Goal: Task Accomplishment & Management: Manage account settings

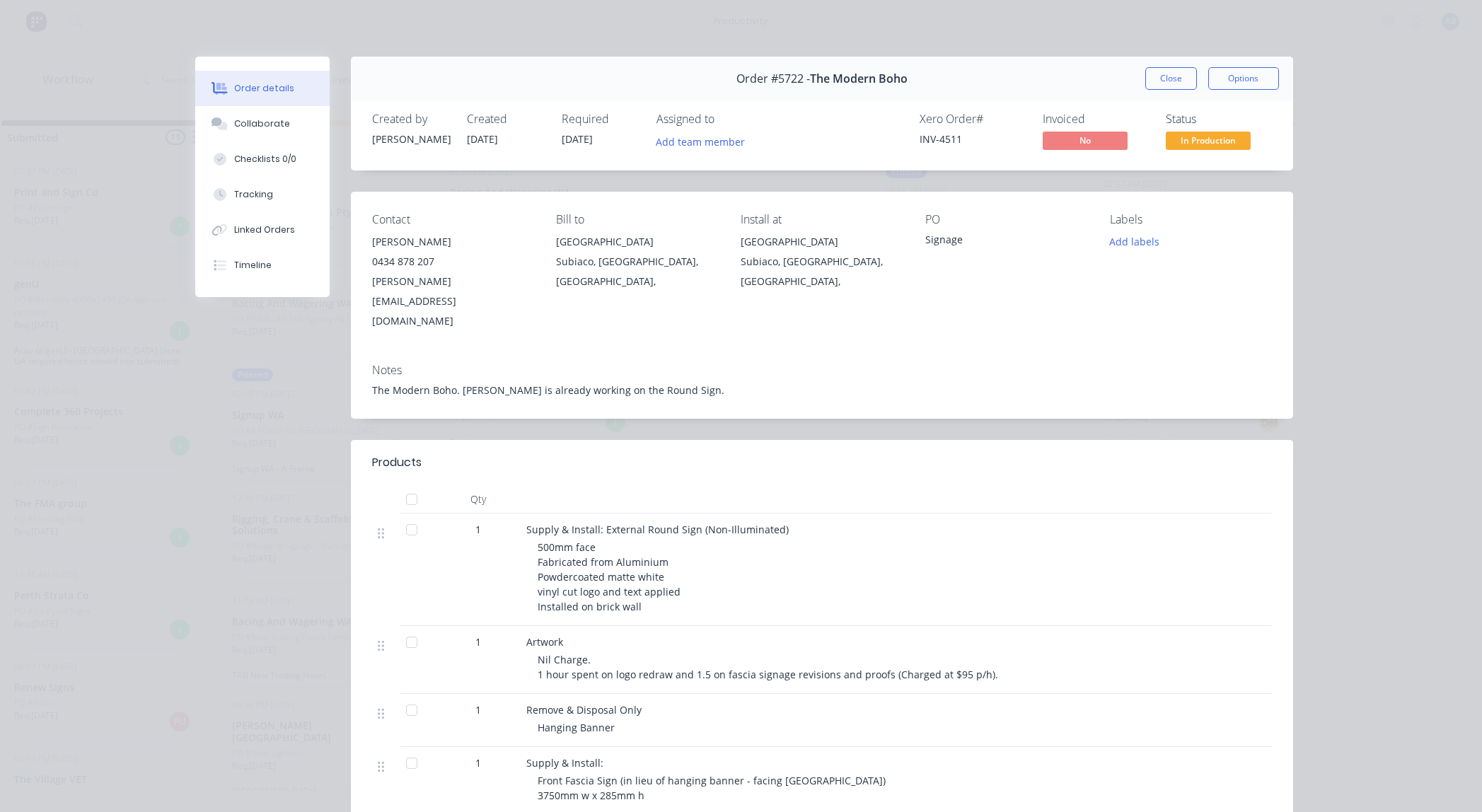
scroll to position [1774, 0]
click at [1161, 84] on button "Close" at bounding box center [1171, 78] width 52 height 22
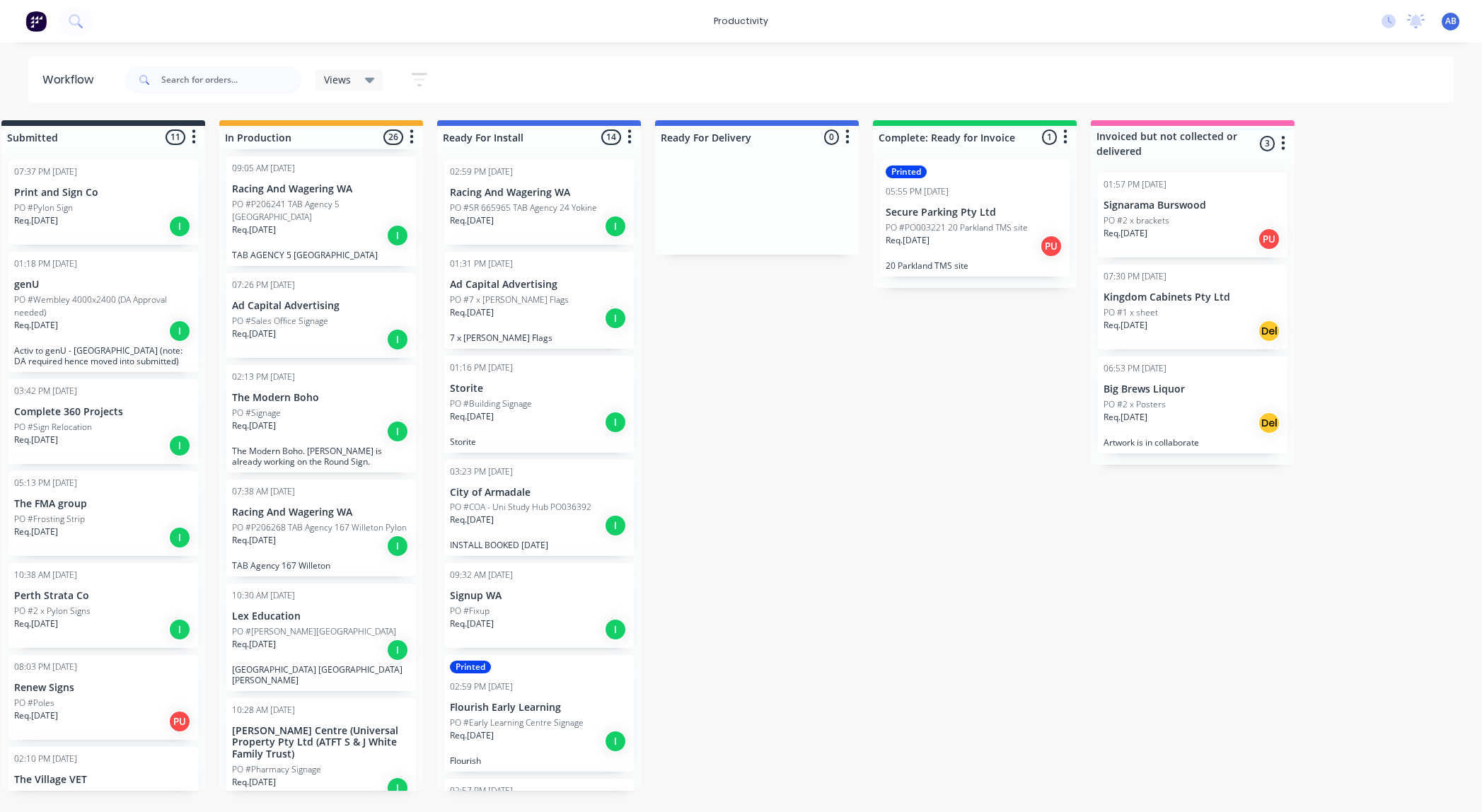
click at [412, 77] on icon "button" at bounding box center [419, 80] width 16 height 18
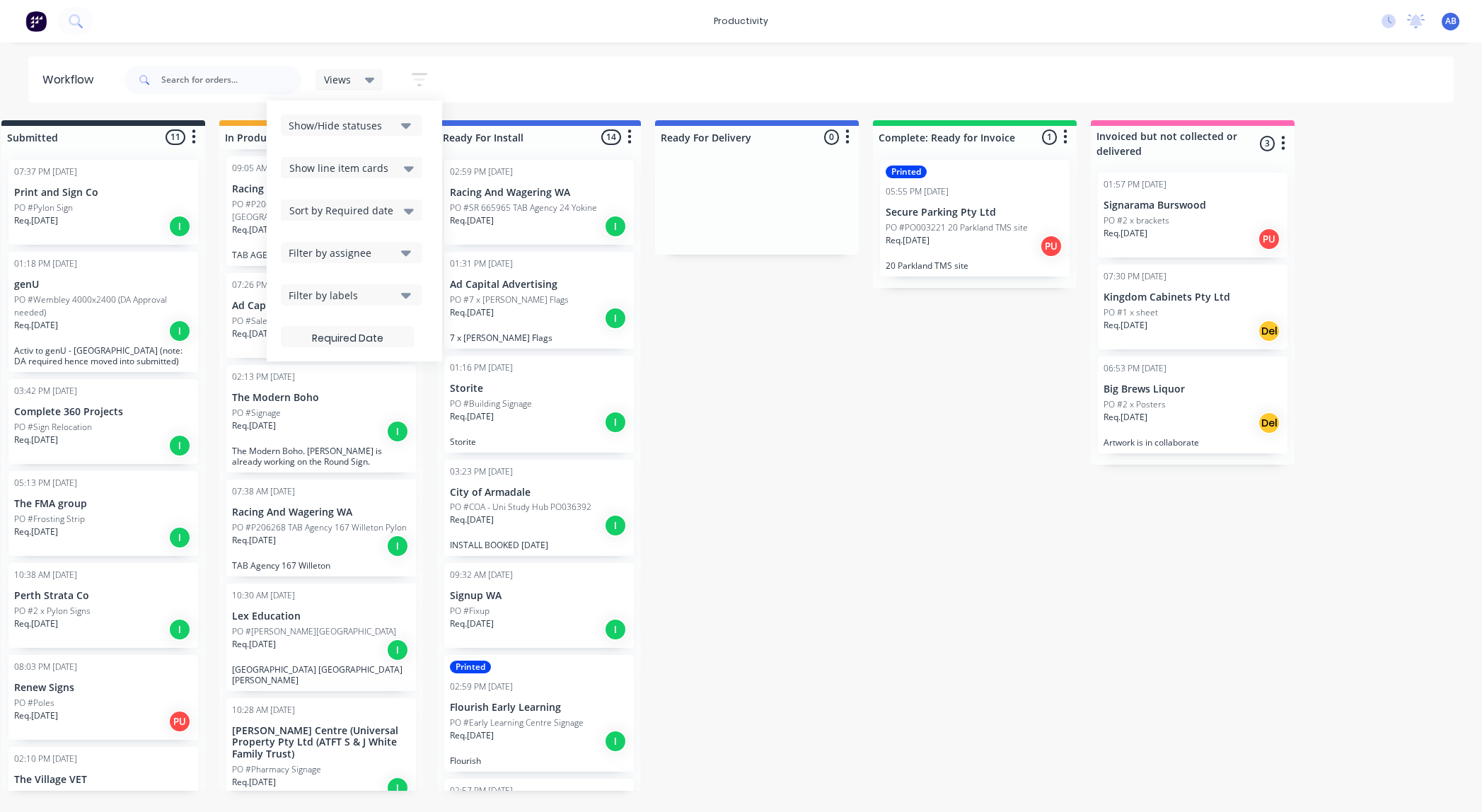
click at [457, 70] on div "Views Save new view None (Default) edit Show/Hide statuses Show line item cards…" at bounding box center [788, 80] width 1333 height 43
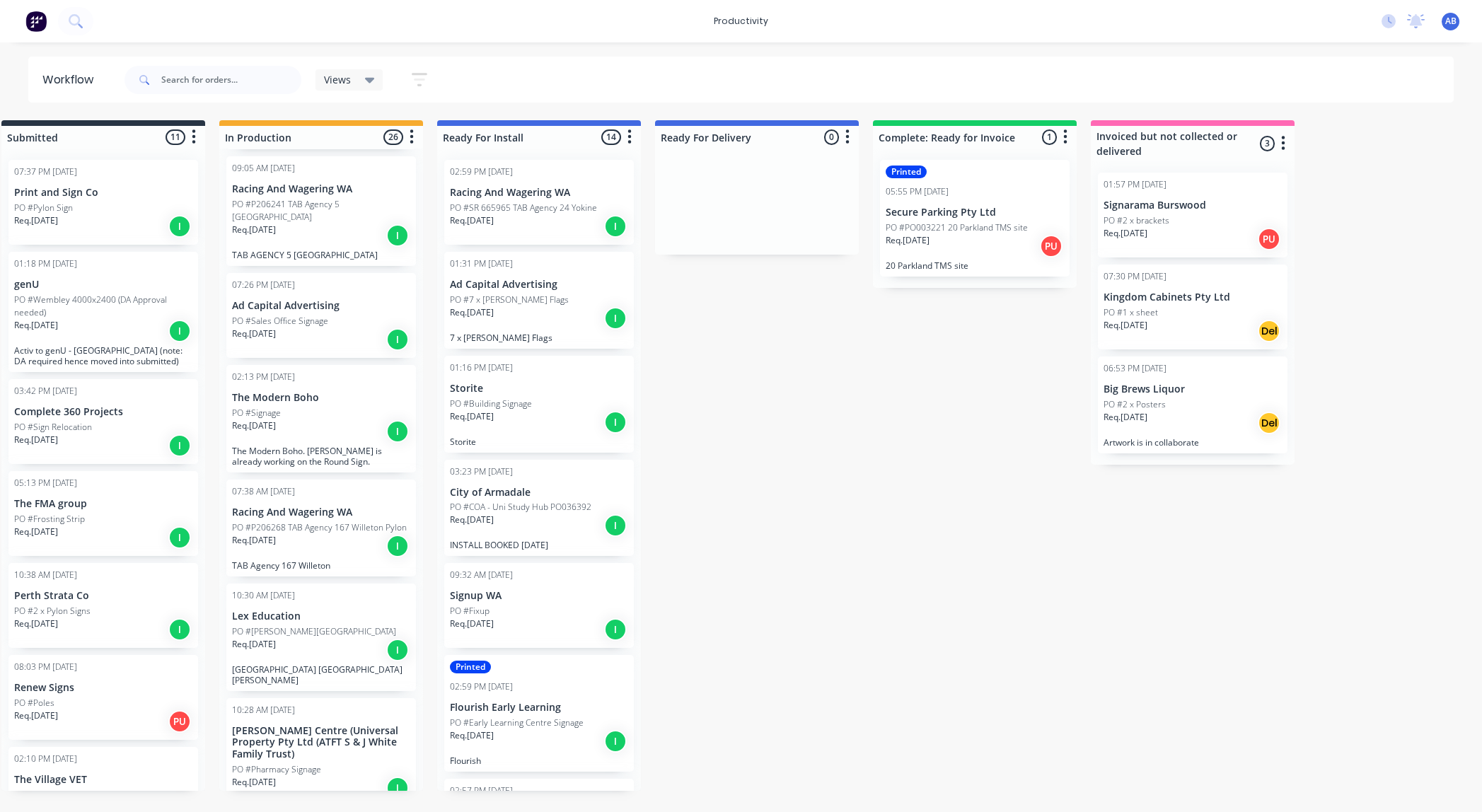
click at [420, 77] on icon "button" at bounding box center [419, 80] width 16 height 18
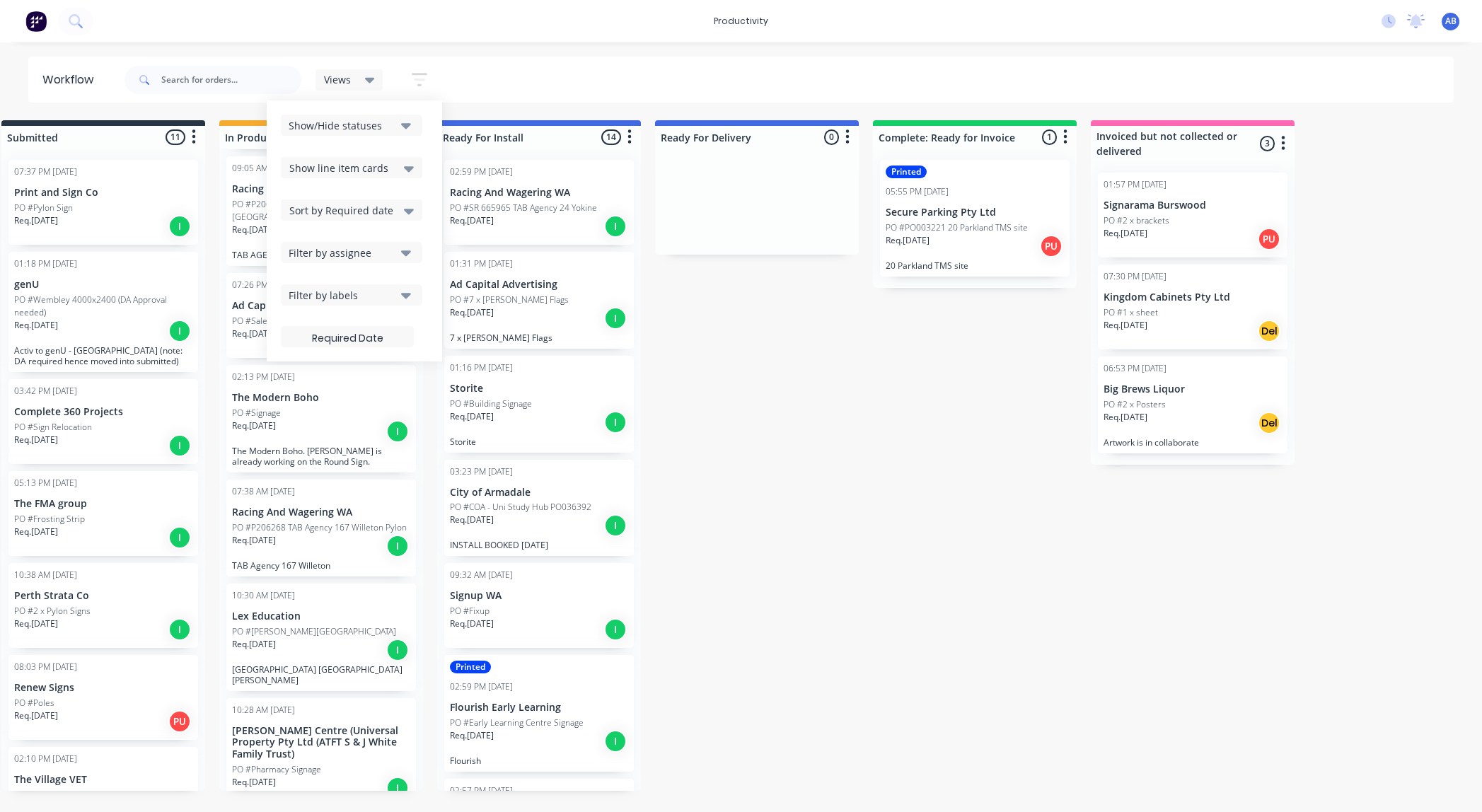
click at [395, 211] on div "Sort by Required date" at bounding box center [351, 210] width 125 height 17
click at [336, 240] on div "Created date" at bounding box center [351, 241] width 141 height 25
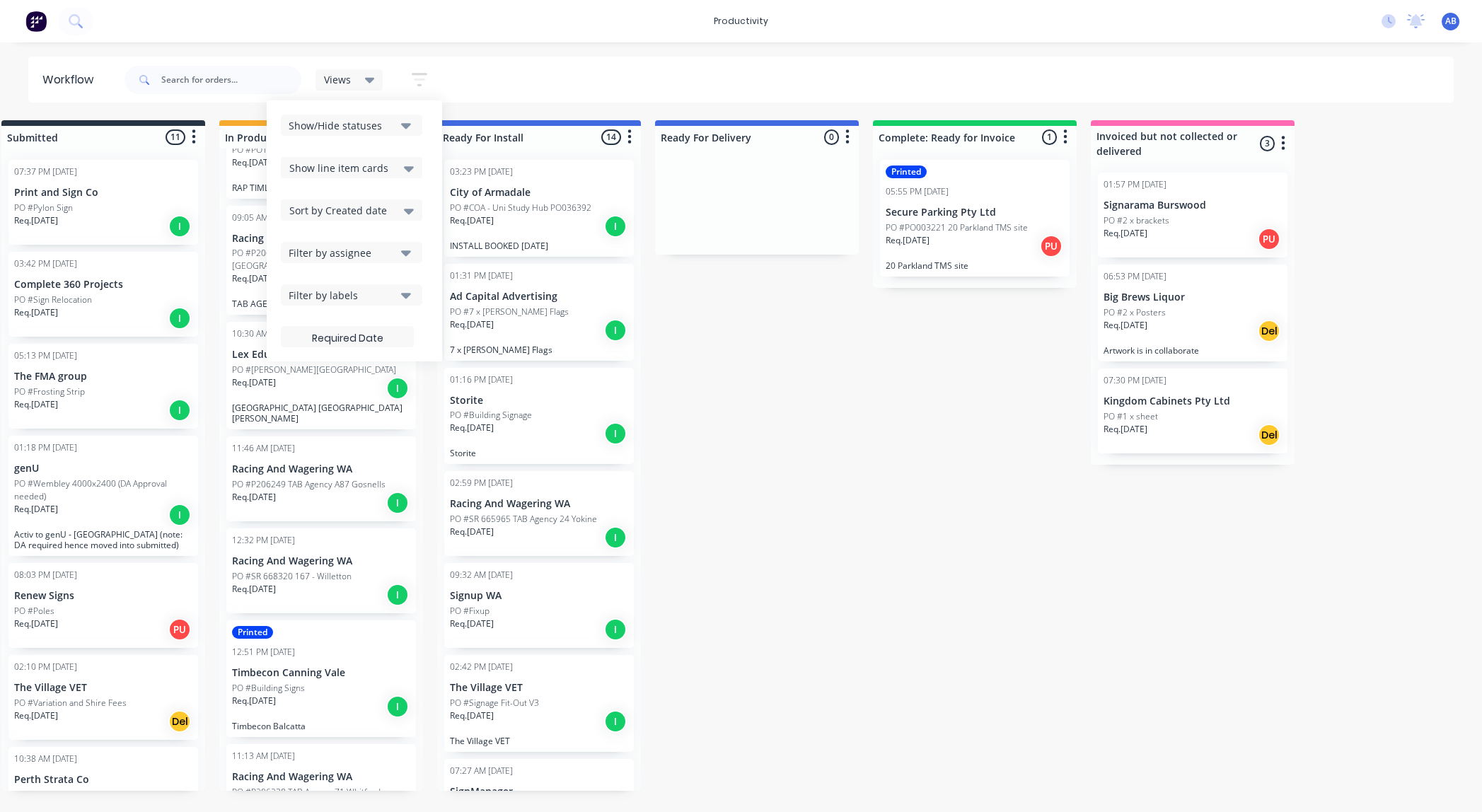
click at [519, 78] on div "Views Save new view None (Default) edit Show/Hide statuses Show line item cards…" at bounding box center [788, 80] width 1333 height 43
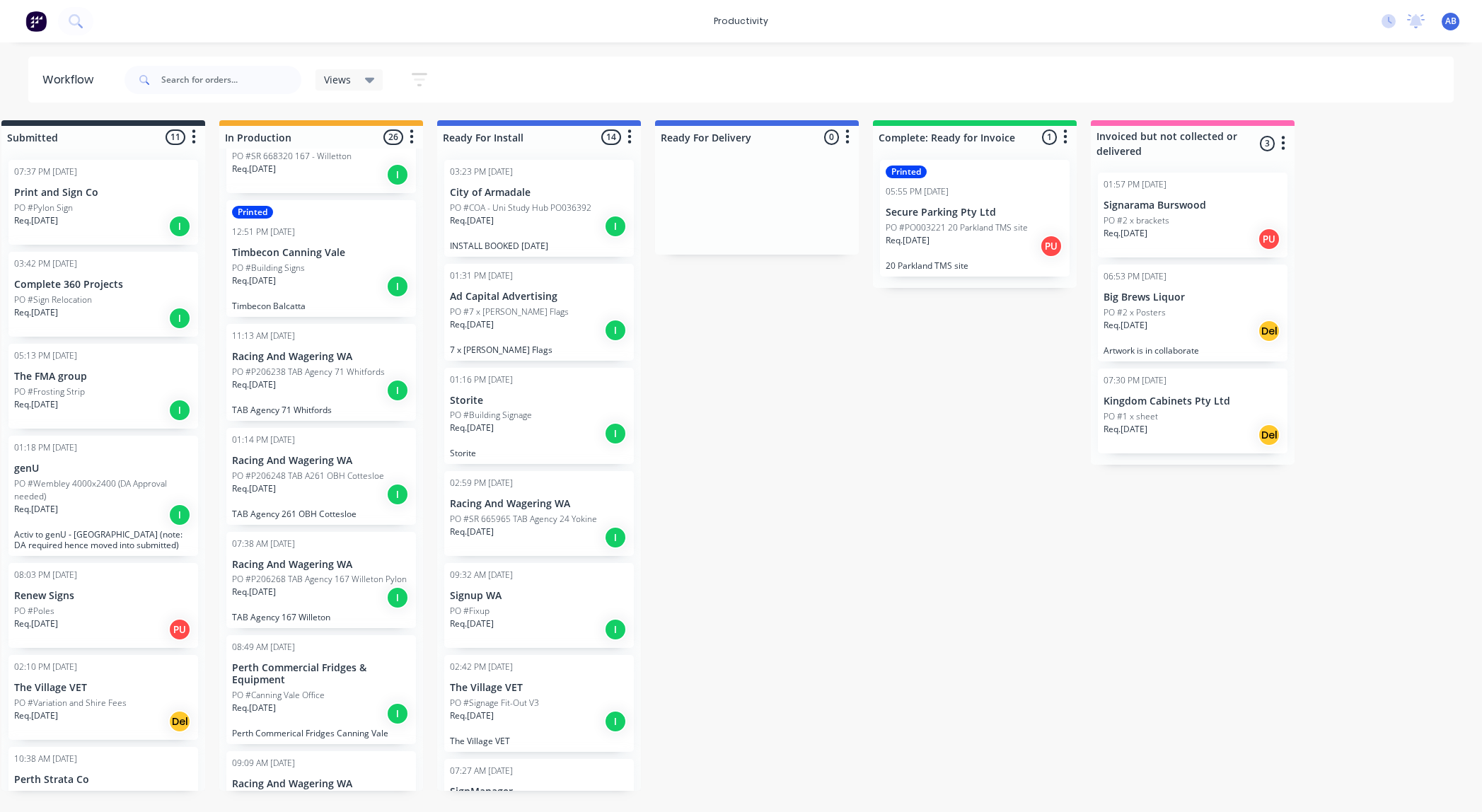
scroll to position [2195, 0]
click at [311, 273] on div "Req. [DATE] I" at bounding box center [321, 285] width 179 height 24
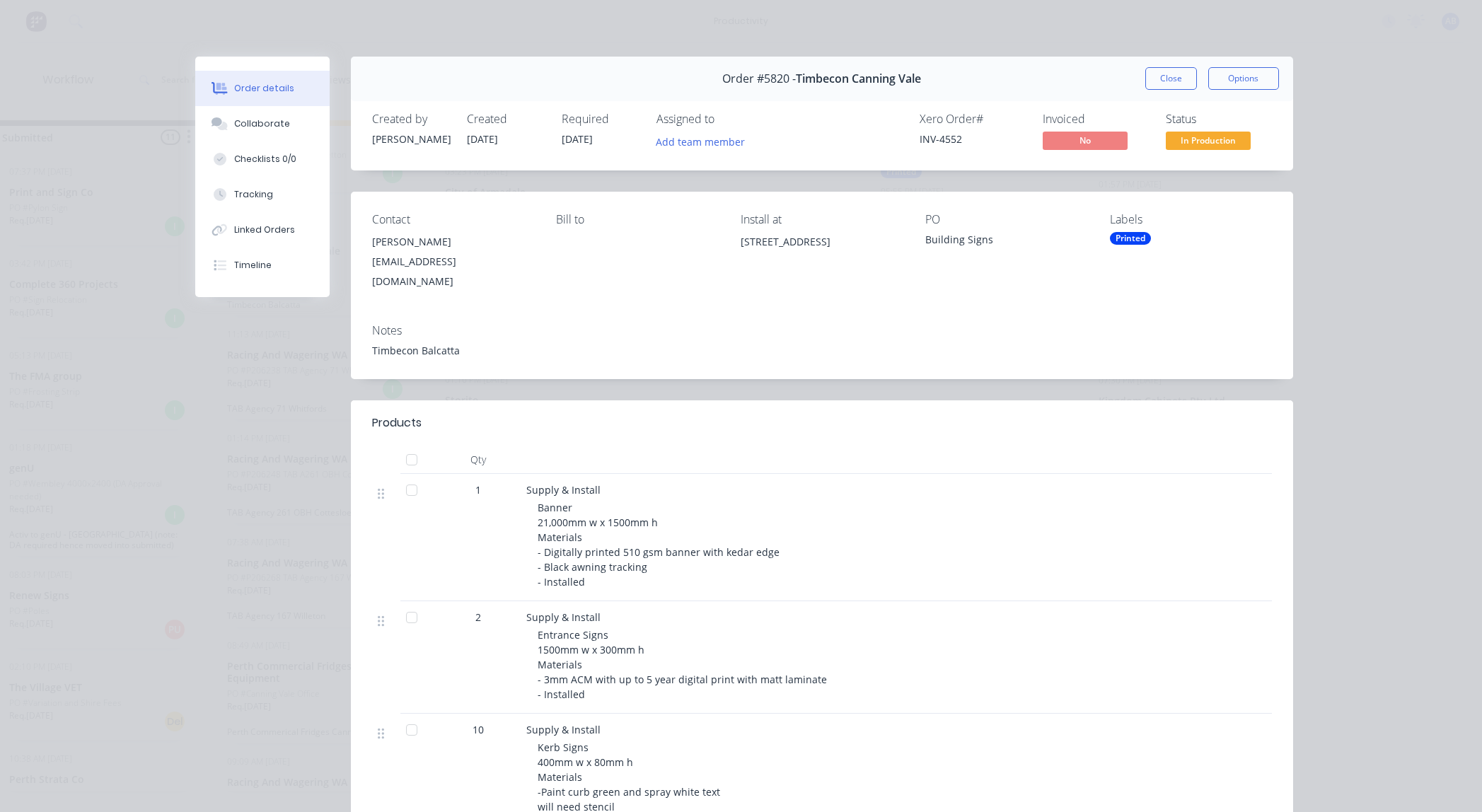
scroll to position [0, 32]
click at [1157, 78] on button "Close" at bounding box center [1171, 78] width 52 height 22
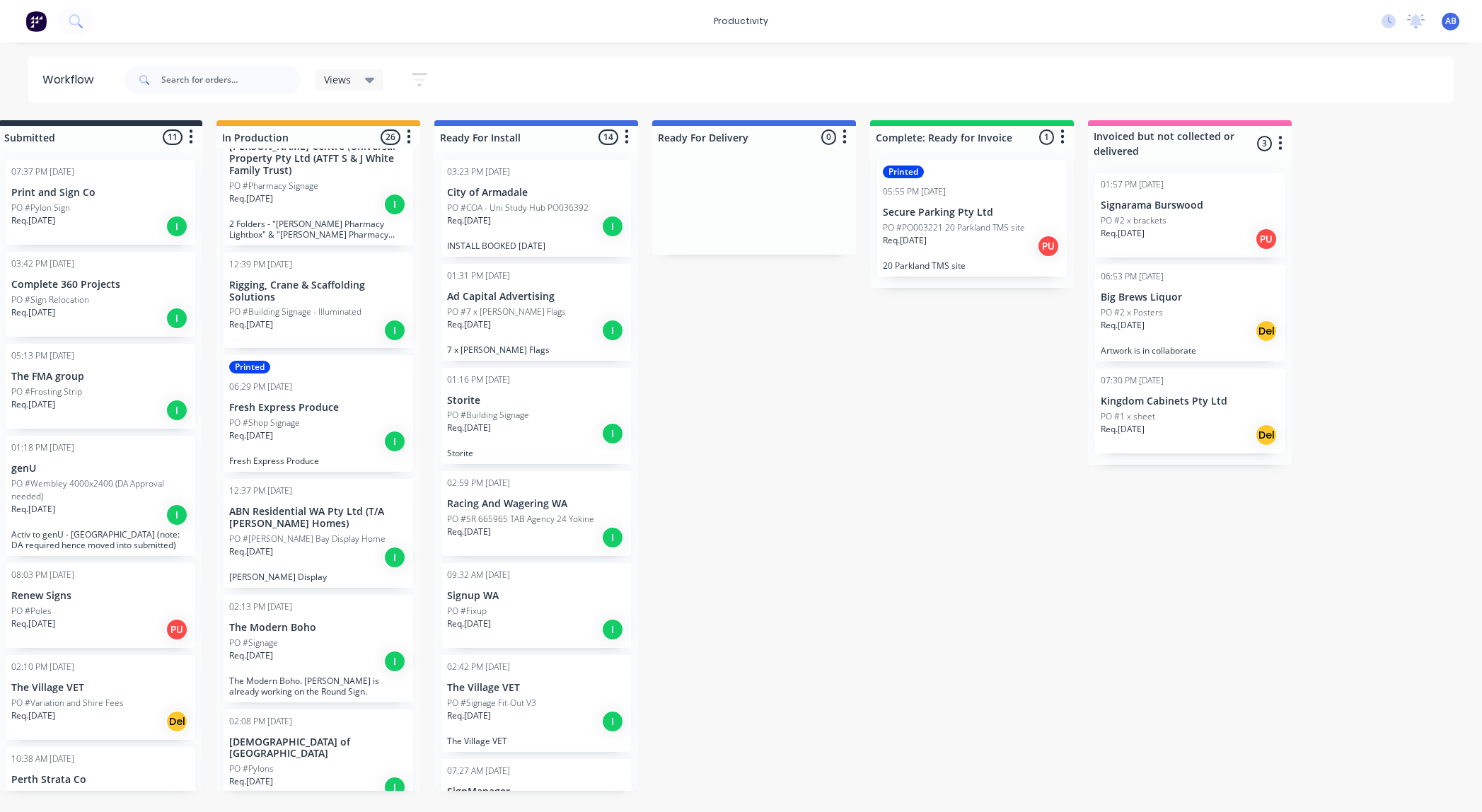
scroll to position [0, 0]
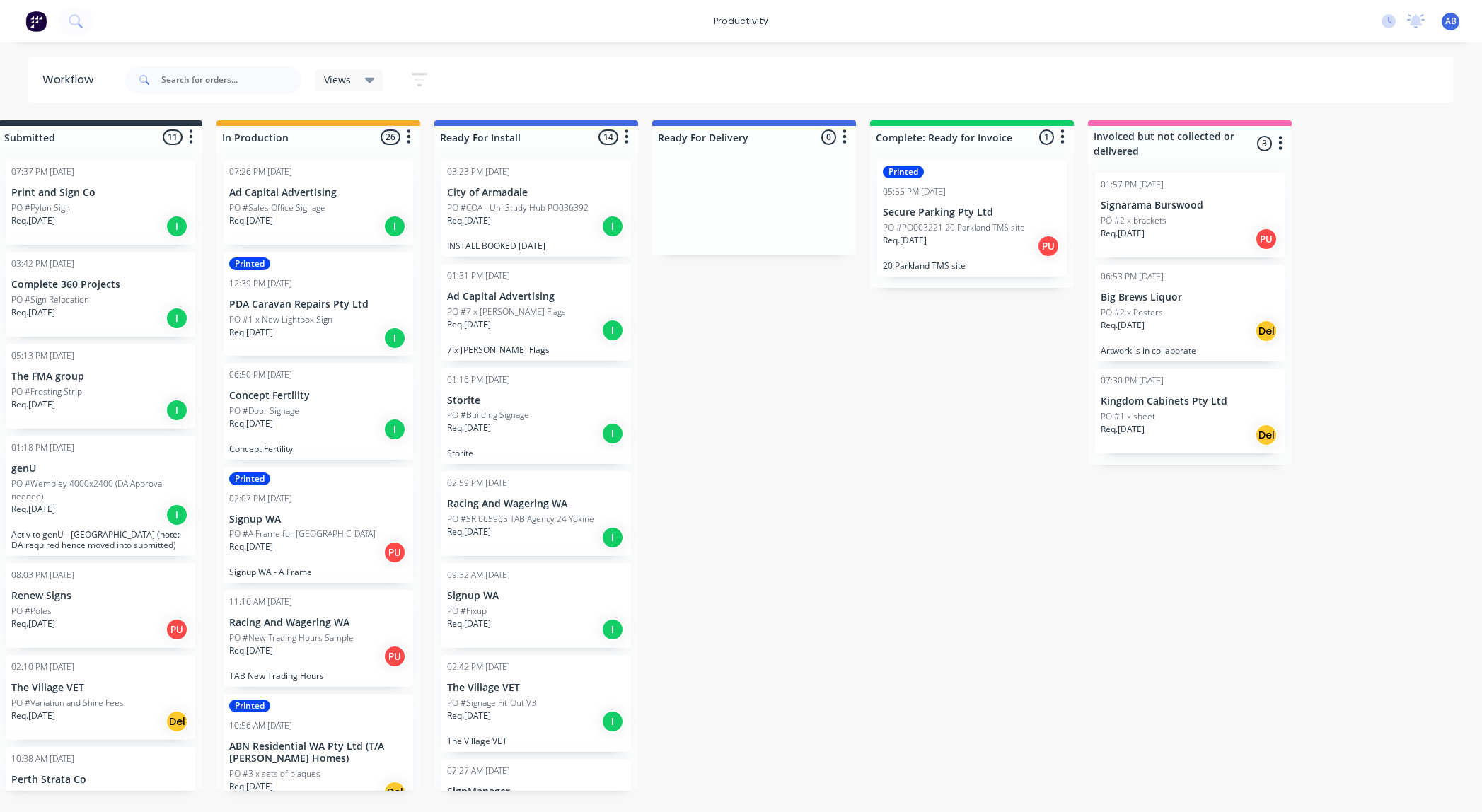
click at [317, 401] on p "Concept Fertility" at bounding box center [318, 396] width 179 height 12
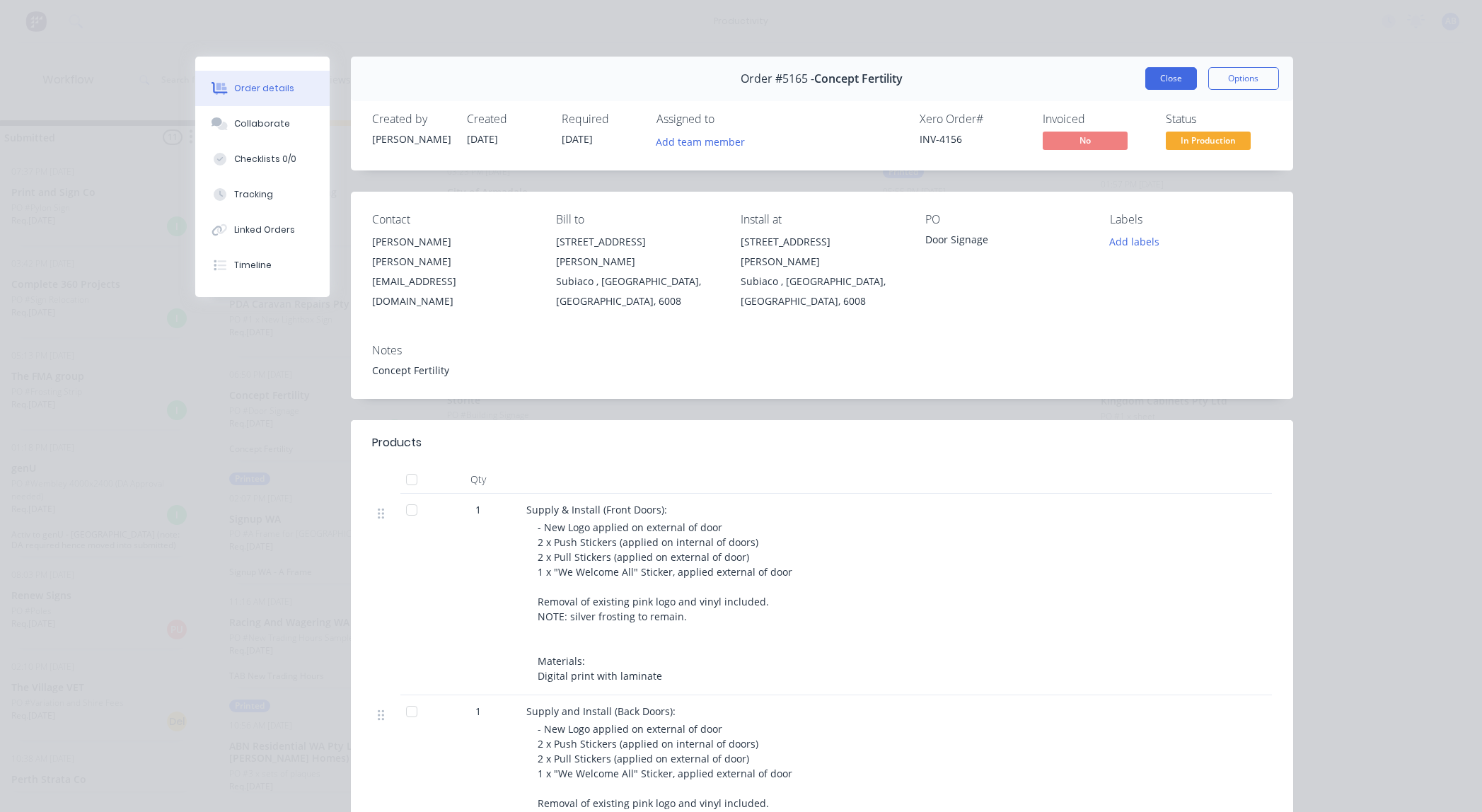
click at [1156, 74] on button "Close" at bounding box center [1171, 78] width 52 height 22
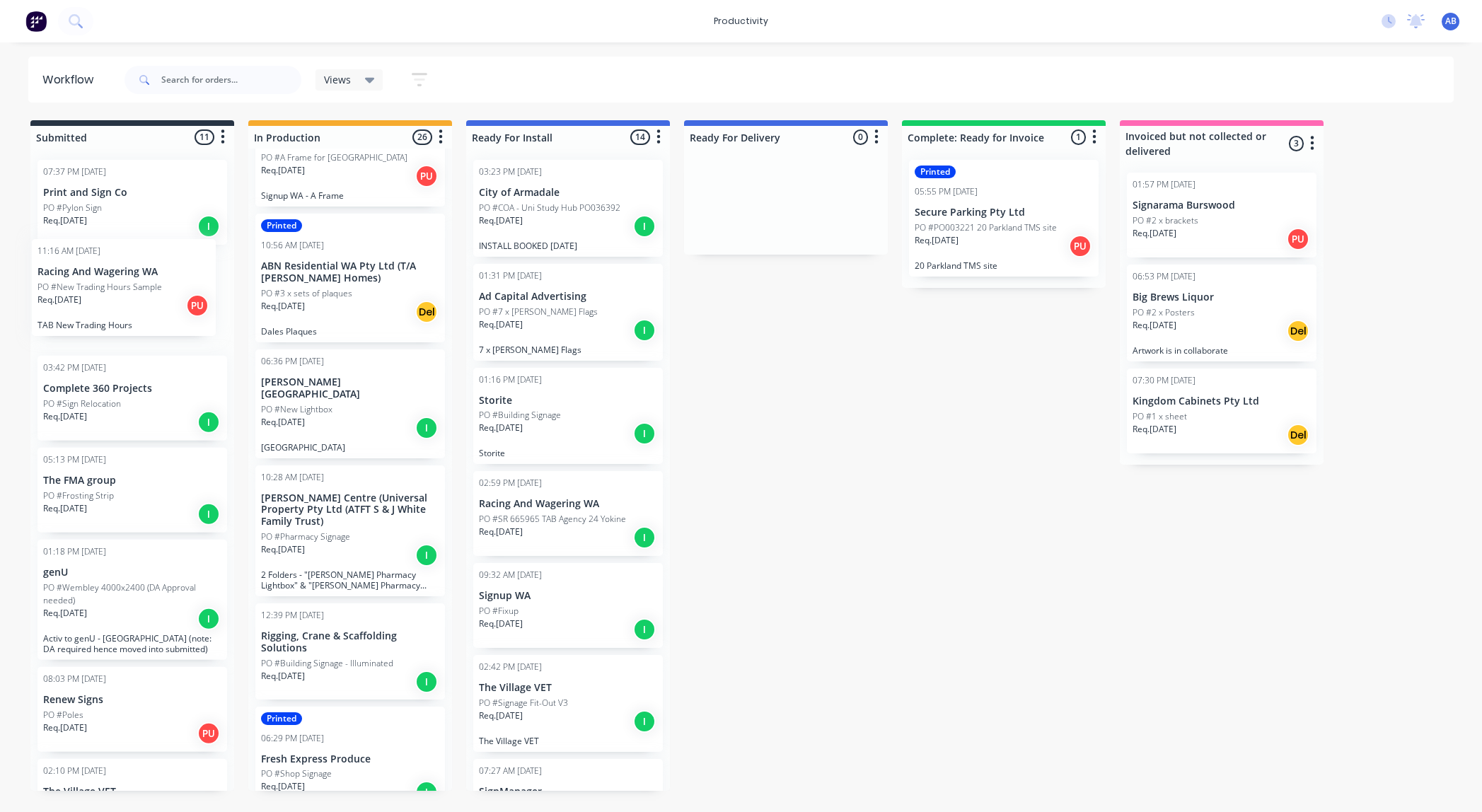
drag, startPoint x: 319, startPoint y: 276, endPoint x: 128, endPoint y: 310, distance: 194.0
click at [120, 306] on div "Submitted 11 Sort By Created date Required date Order number Customer name Most…" at bounding box center [862, 455] width 1744 height 670
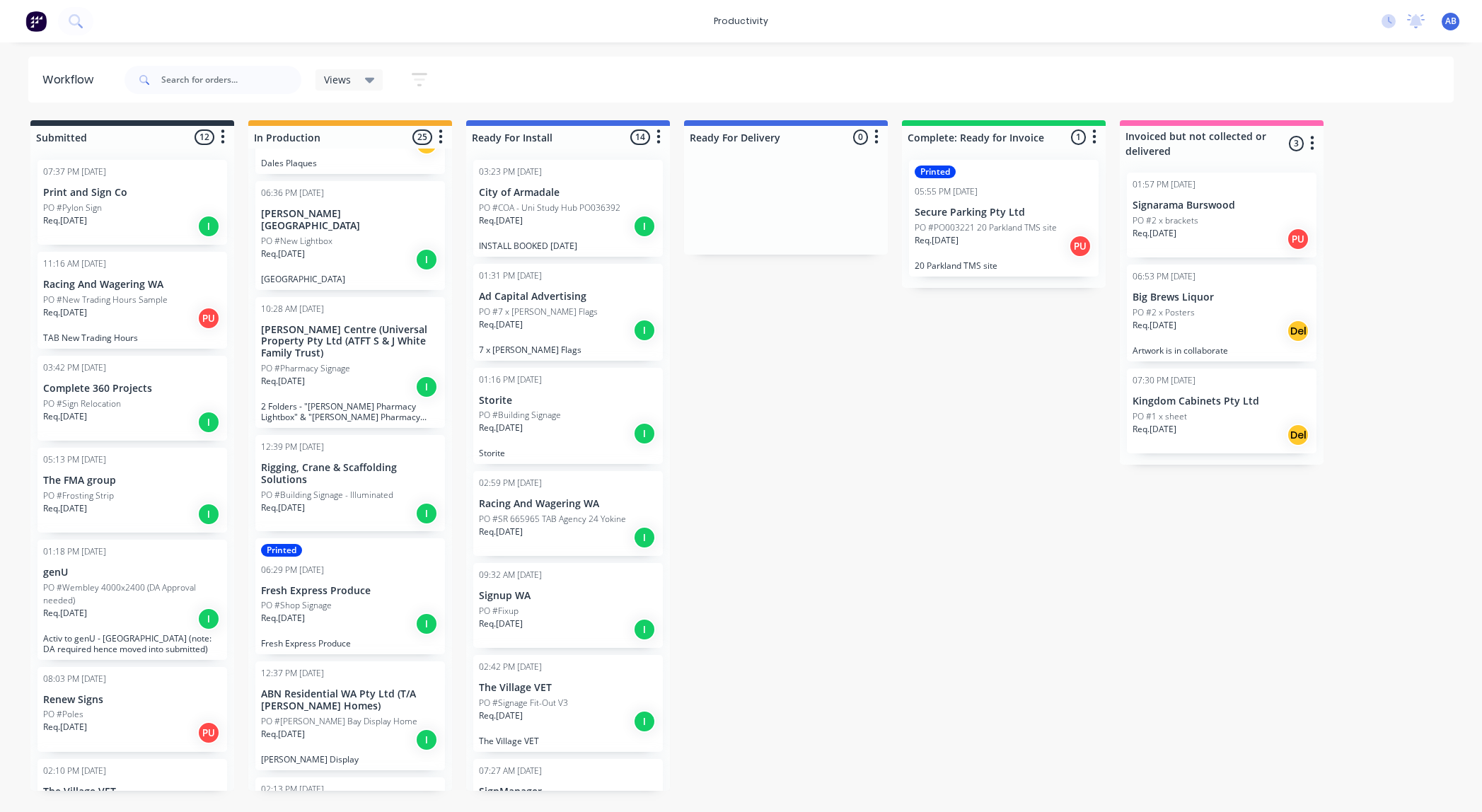
scroll to position [565, 0]
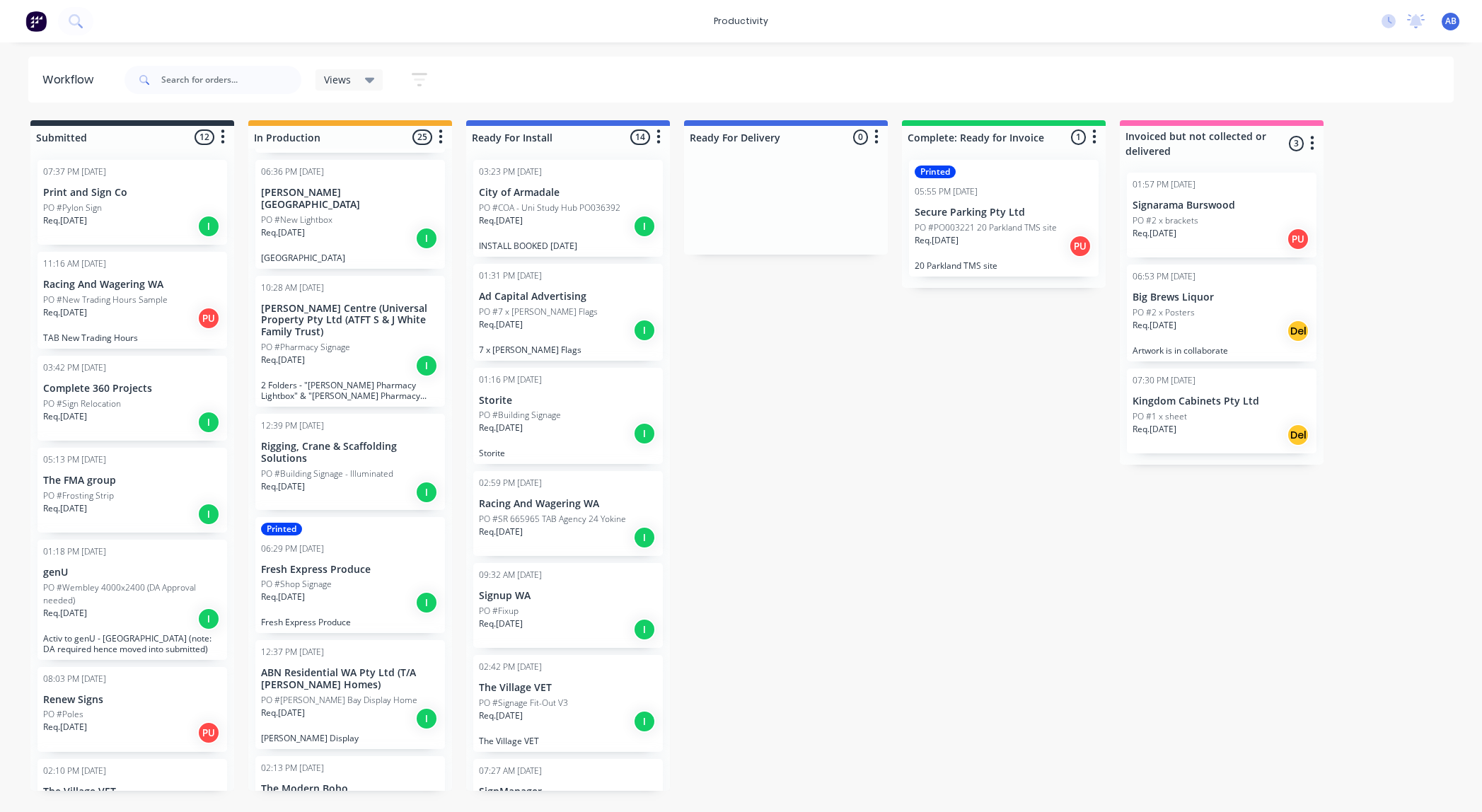
click at [345, 323] on p "[PERSON_NAME] Centre (Universal Property Pty Ltd (ATFT S & J White Family Trust)" at bounding box center [350, 320] width 179 height 35
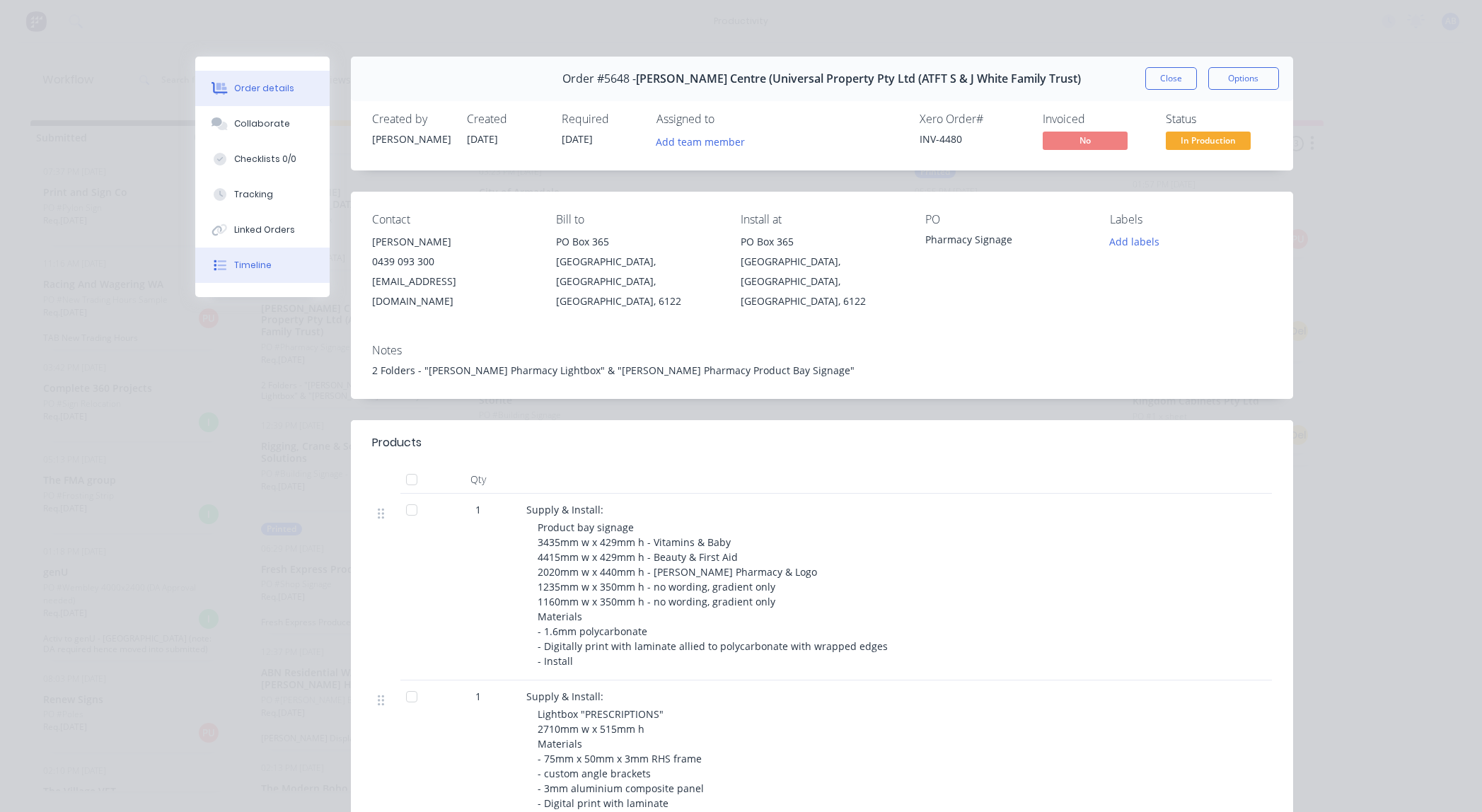
click at [260, 259] on div "Timeline" at bounding box center [253, 264] width 37 height 13
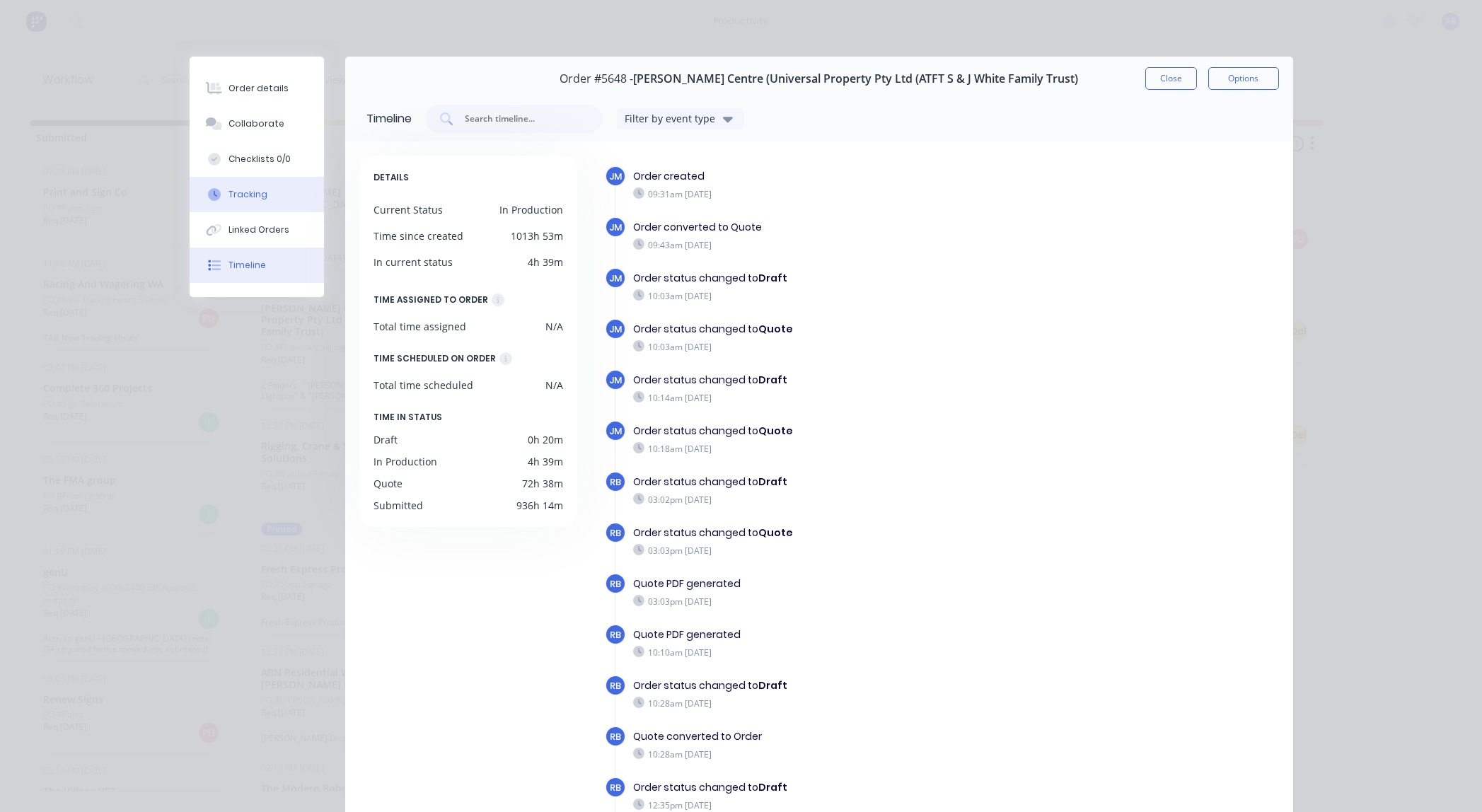
click at [256, 197] on div "Tracking" at bounding box center [248, 194] width 39 height 13
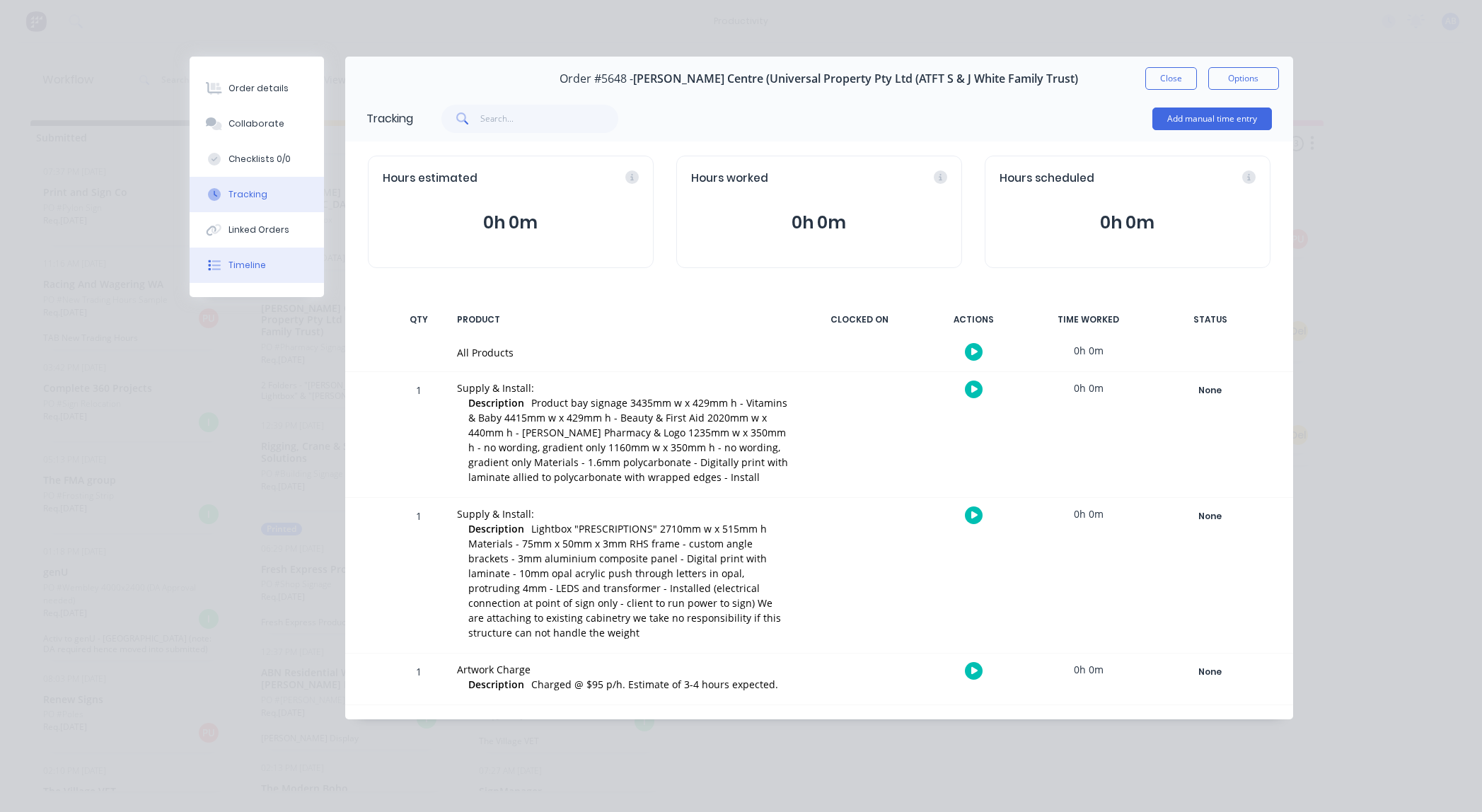
click at [254, 259] on div "Timeline" at bounding box center [247, 264] width 37 height 13
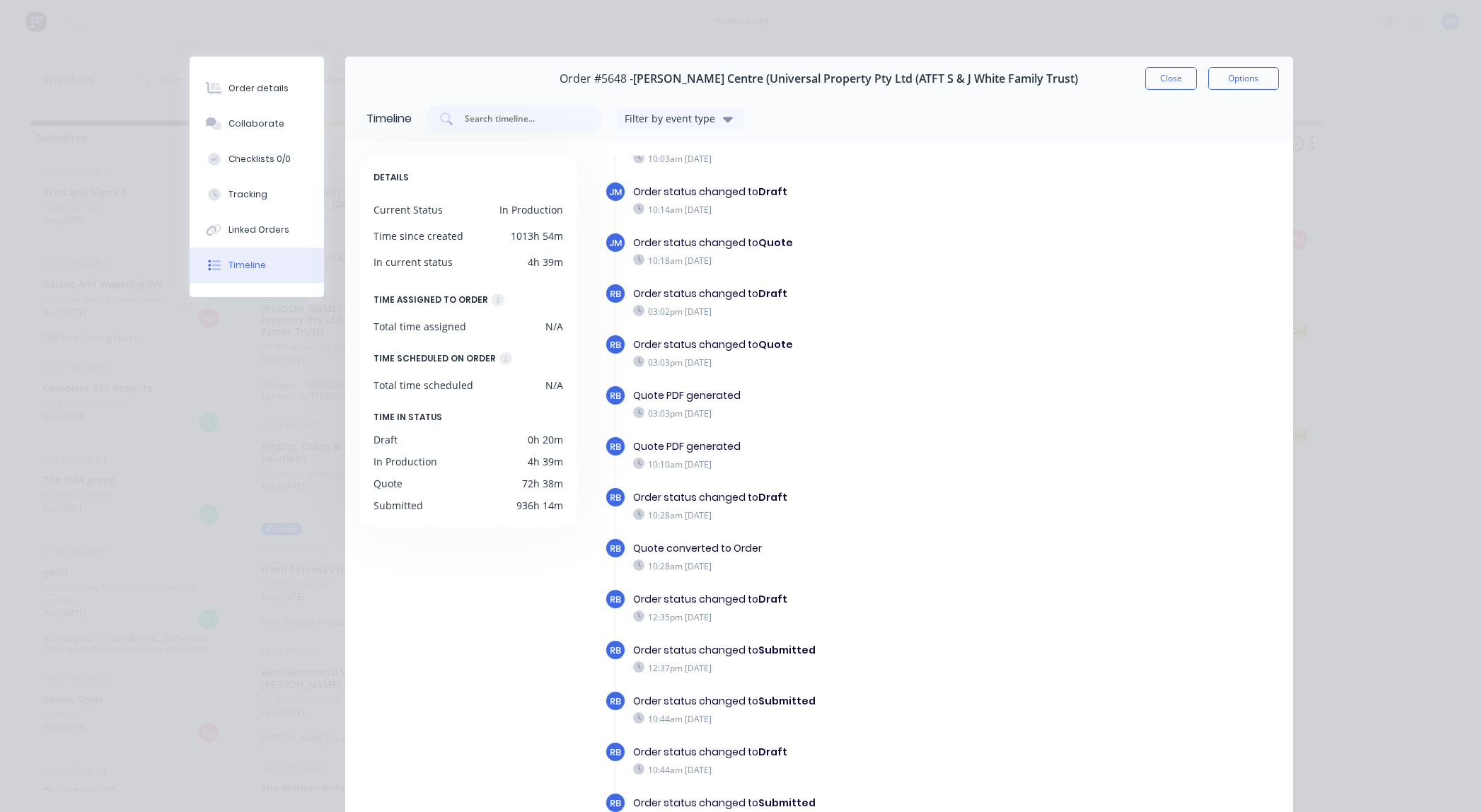
scroll to position [0, 0]
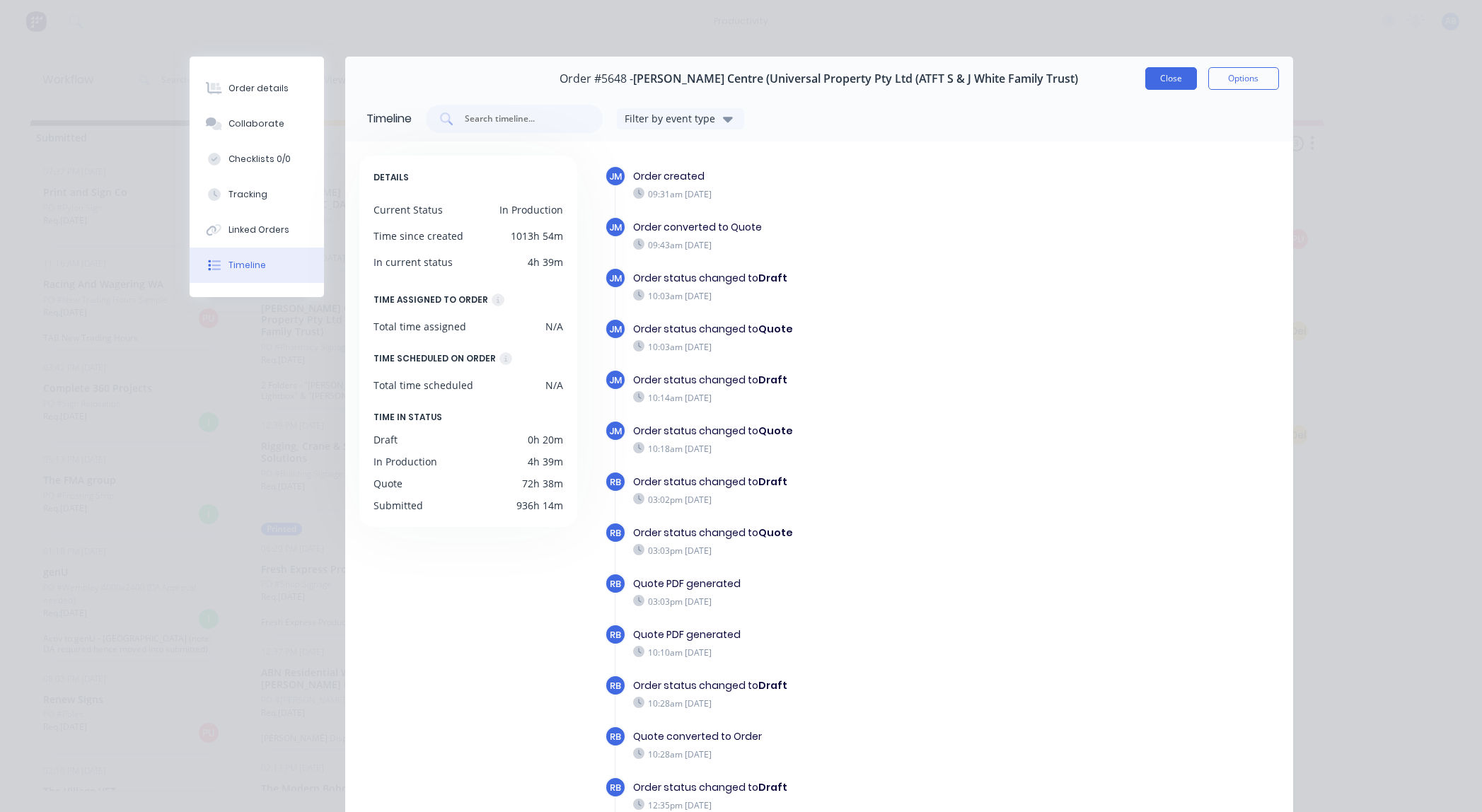
click at [1164, 72] on button "Close" at bounding box center [1171, 78] width 52 height 22
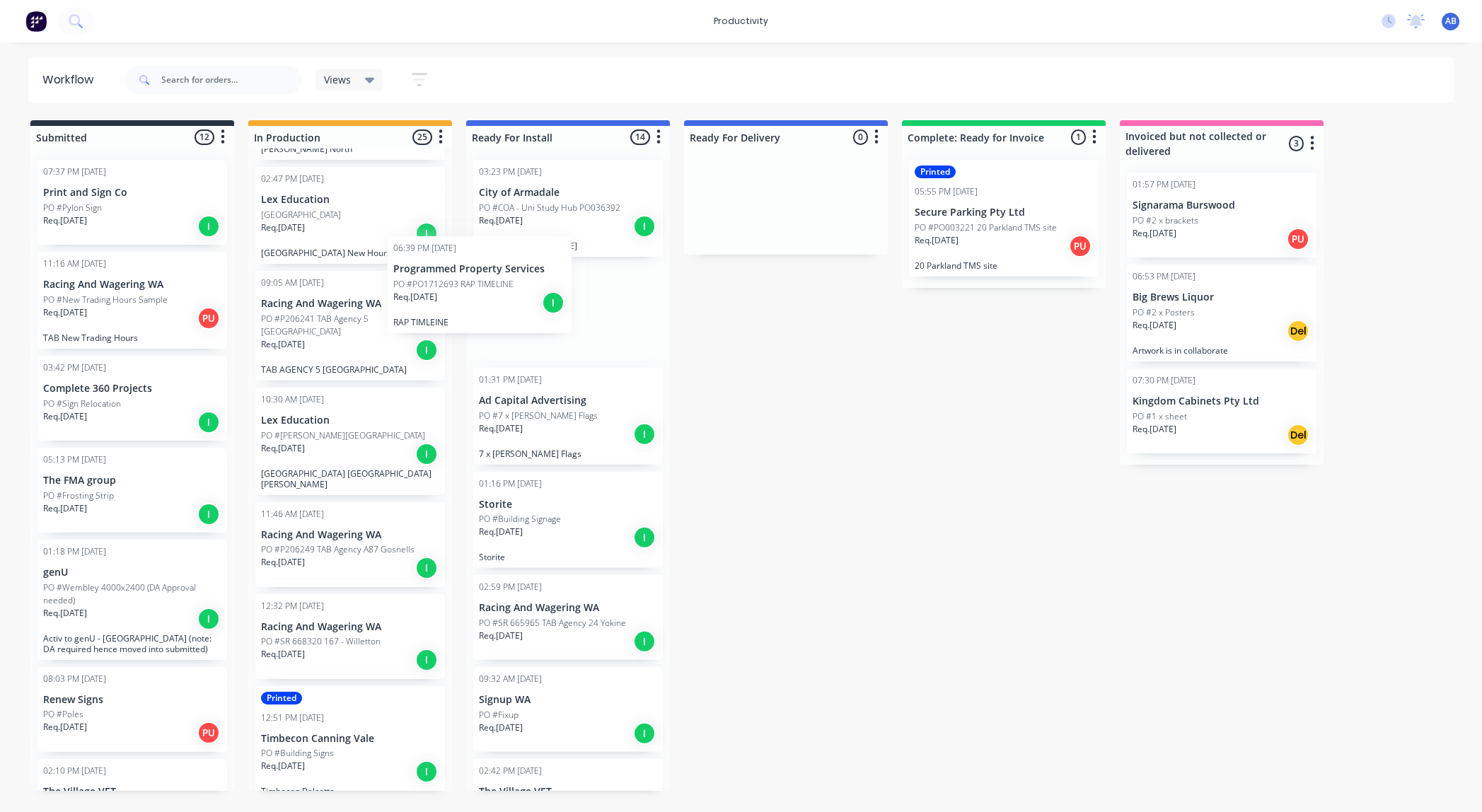
scroll to position [1500, 0]
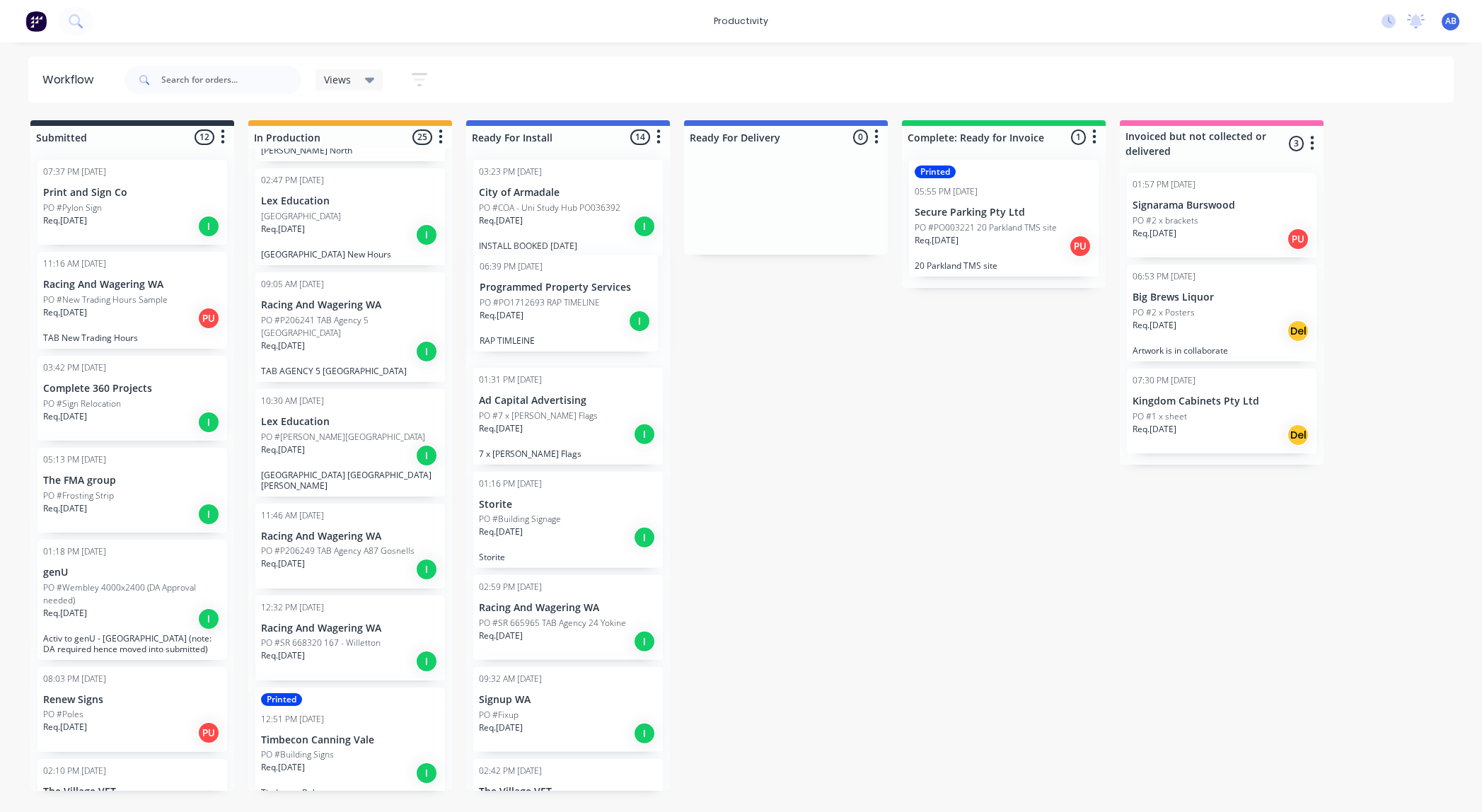
drag, startPoint x: 303, startPoint y: 298, endPoint x: 528, endPoint y: 311, distance: 225.4
click at [528, 311] on div "Submitted 12 Sort By Created date Required date Order number Customer name Most…" at bounding box center [862, 455] width 1744 height 670
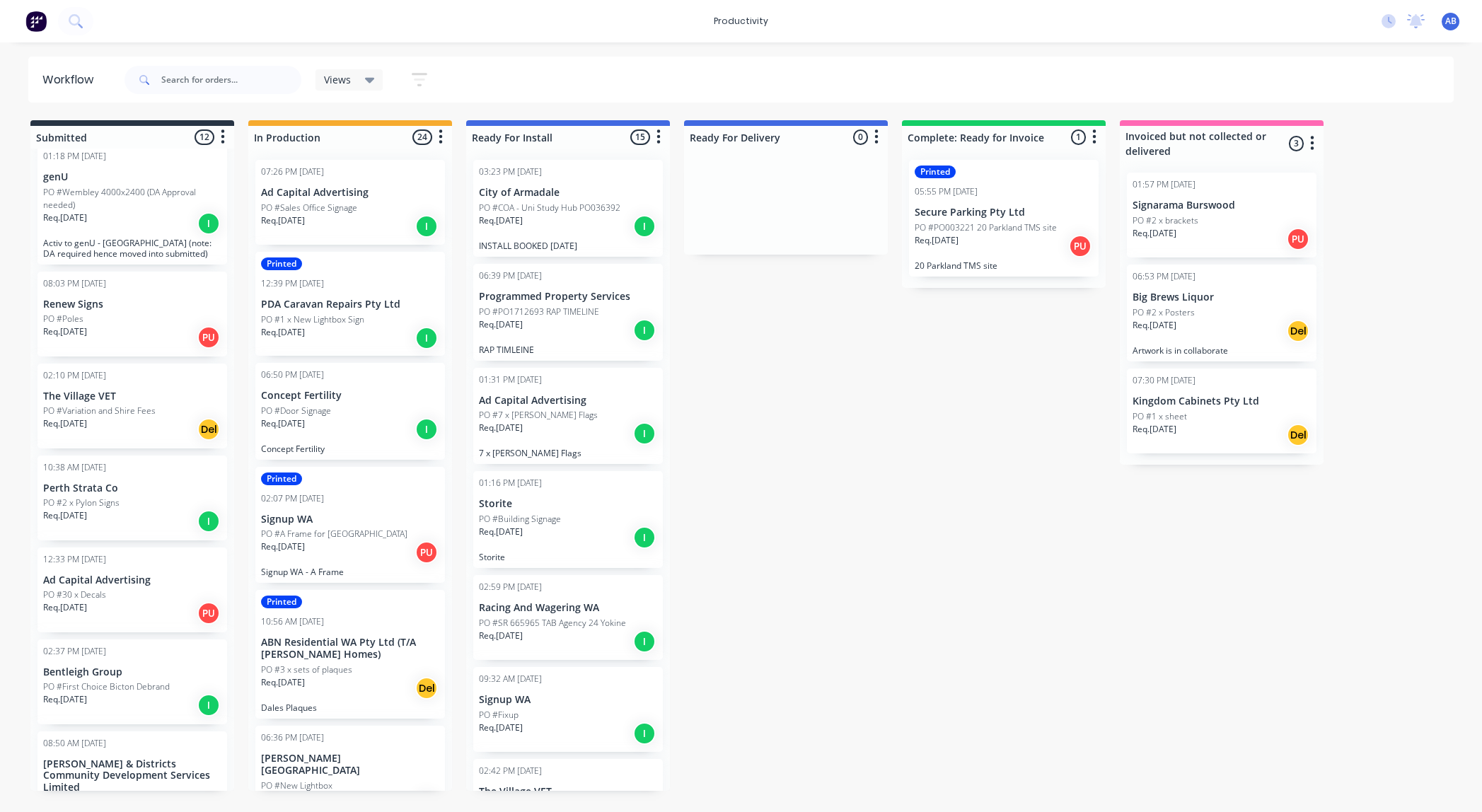
scroll to position [0, 0]
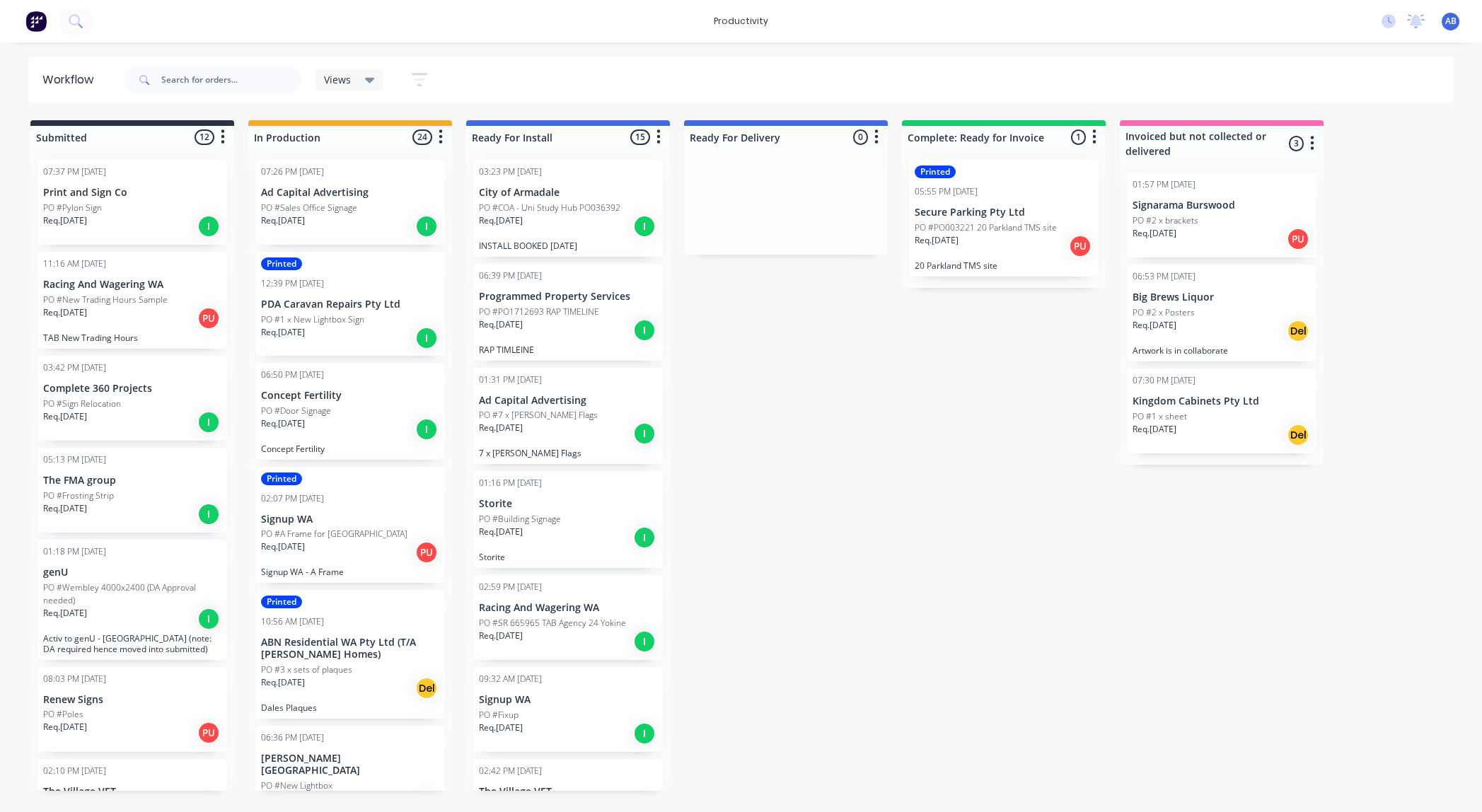
click at [338, 216] on div "Req. [DATE] I" at bounding box center [350, 226] width 179 height 24
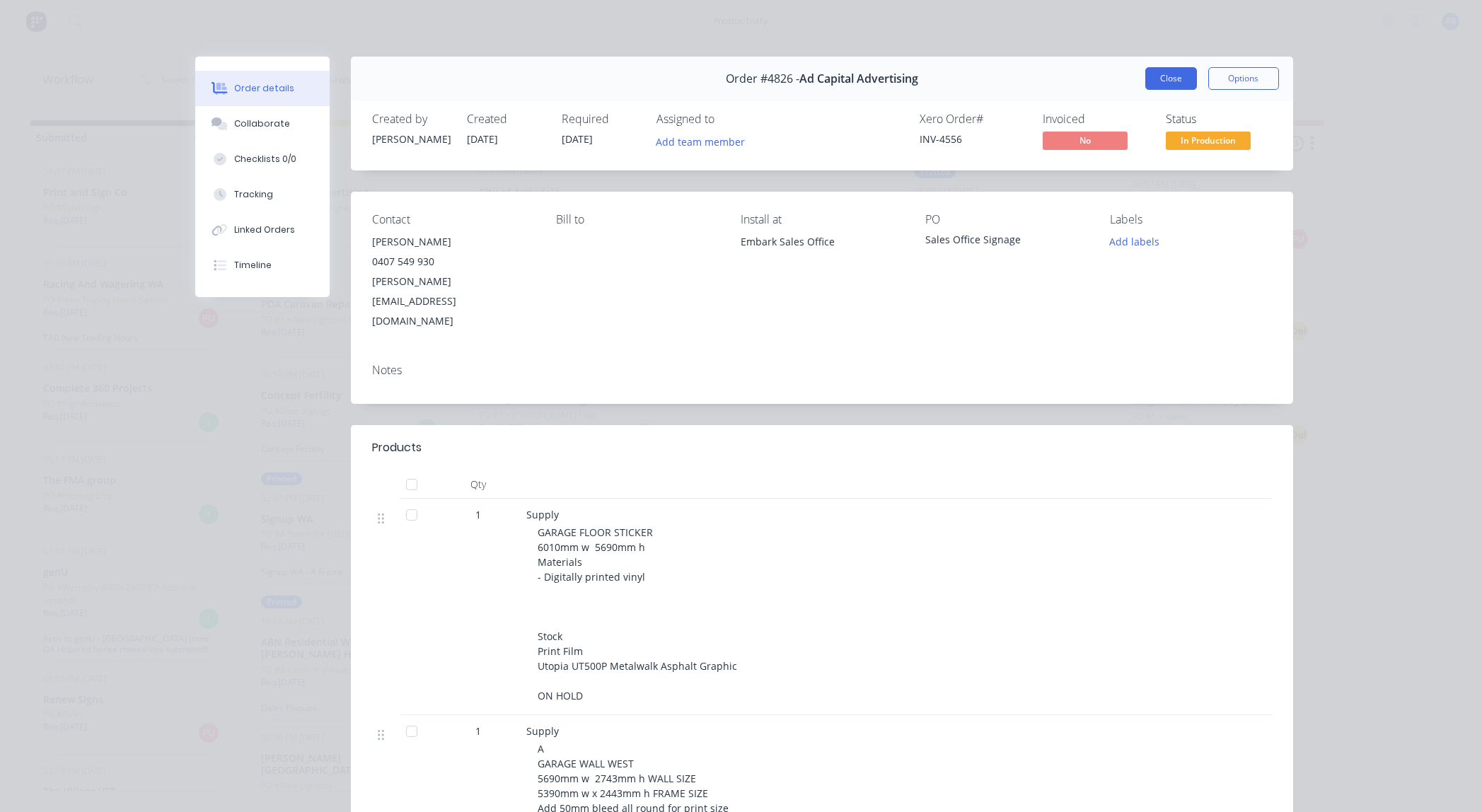
click at [1160, 75] on button "Close" at bounding box center [1171, 78] width 52 height 22
